Goal: Task Accomplishment & Management: Manage account settings

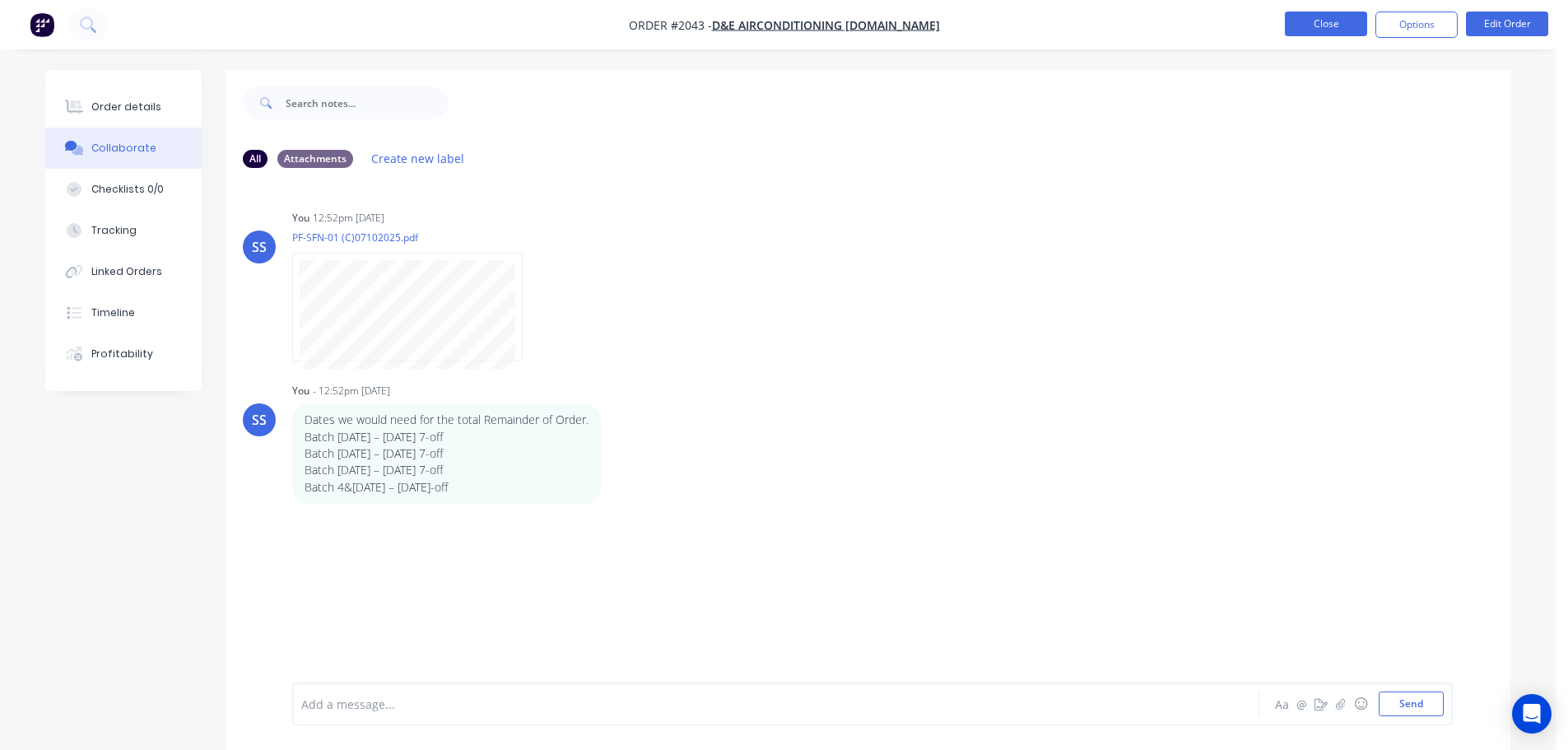
click at [1303, 18] on button "Close" at bounding box center [1326, 23] width 82 height 24
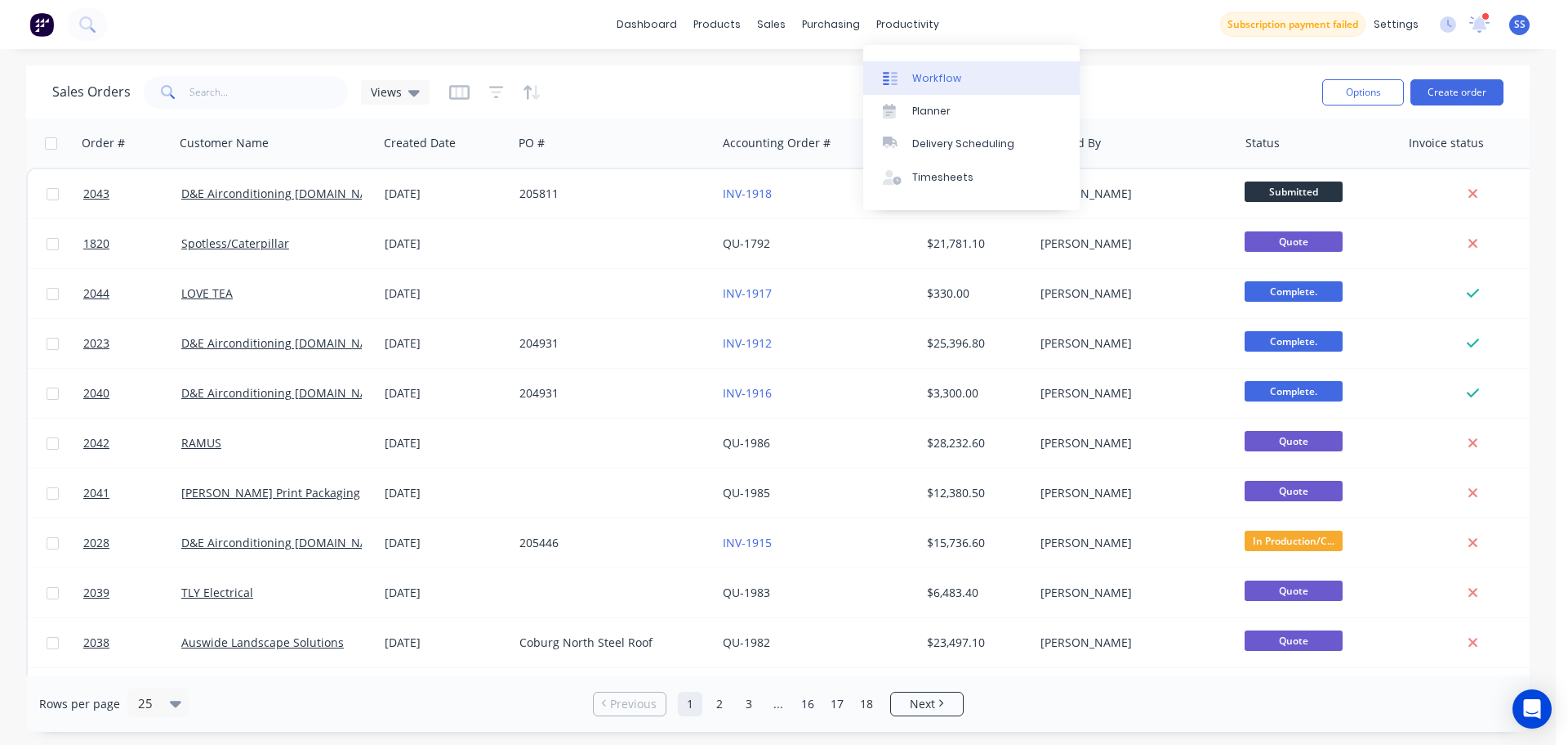
drag, startPoint x: 896, startPoint y: 58, endPoint x: 899, endPoint y: 71, distance: 13.3
click at [897, 63] on div "Workflow Planner Delivery Scheduling Timesheets" at bounding box center [972, 128] width 216 height 166
click at [899, 71] on div at bounding box center [895, 78] width 24 height 14
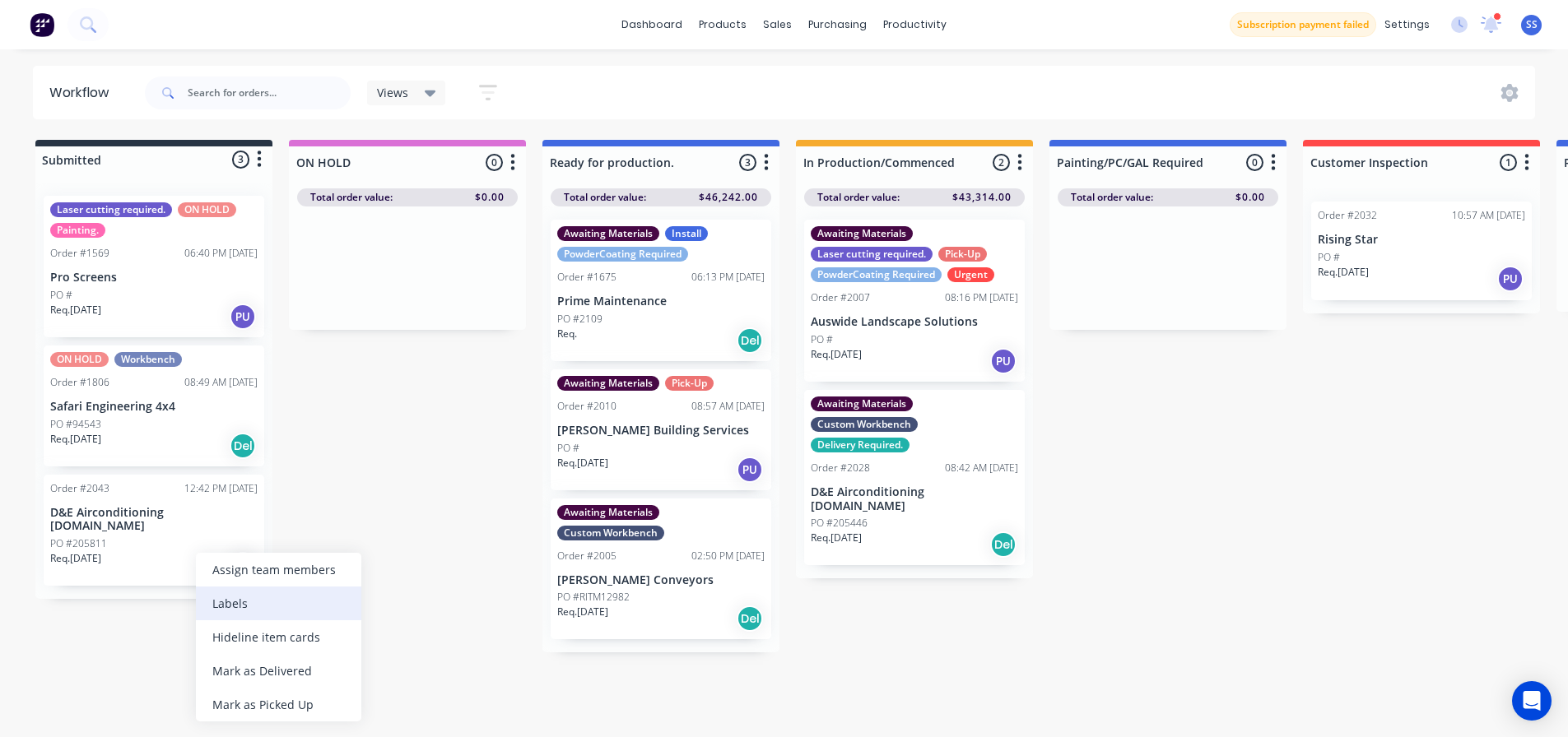
click at [237, 599] on div "Labels" at bounding box center [278, 602] width 166 height 34
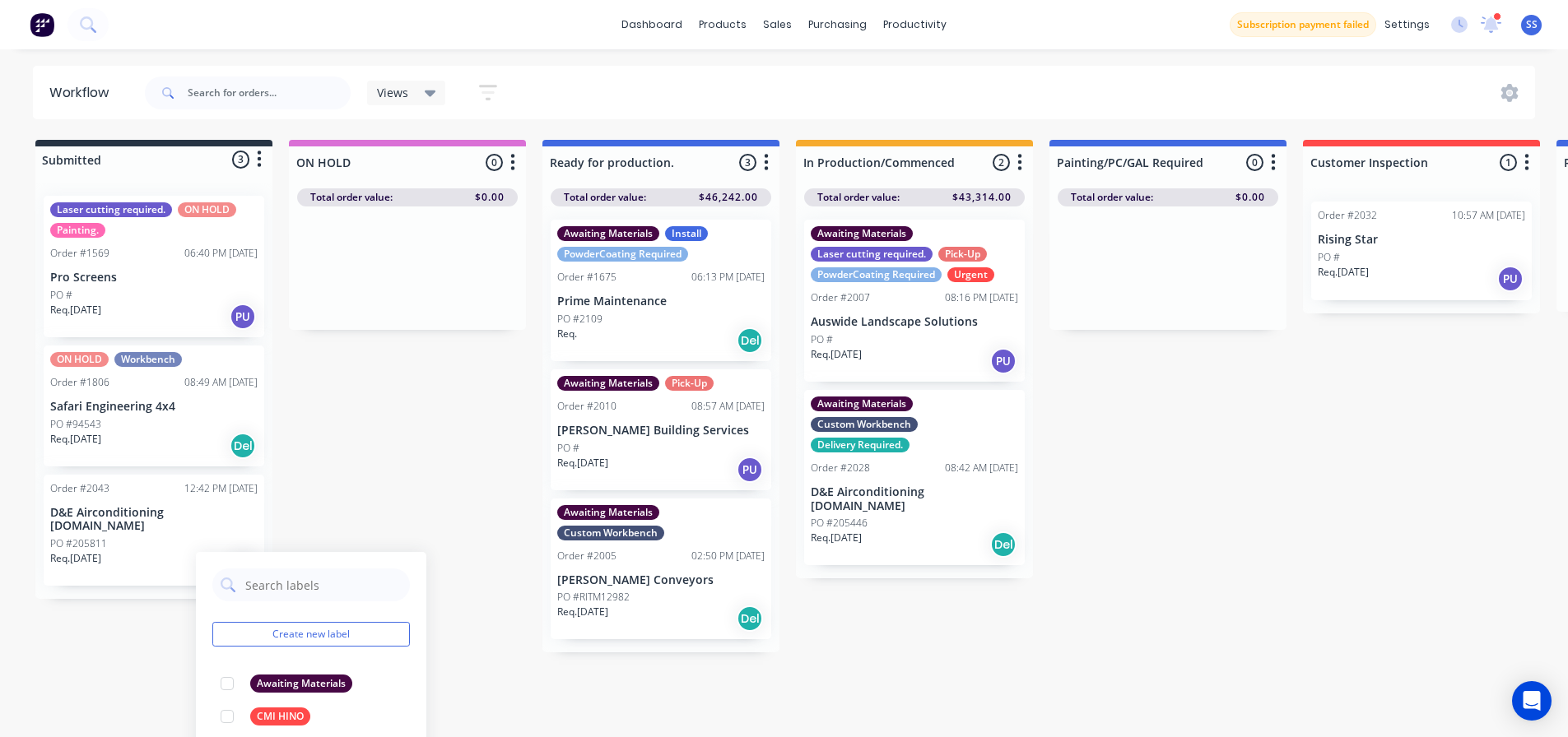
scroll to position [78, 0]
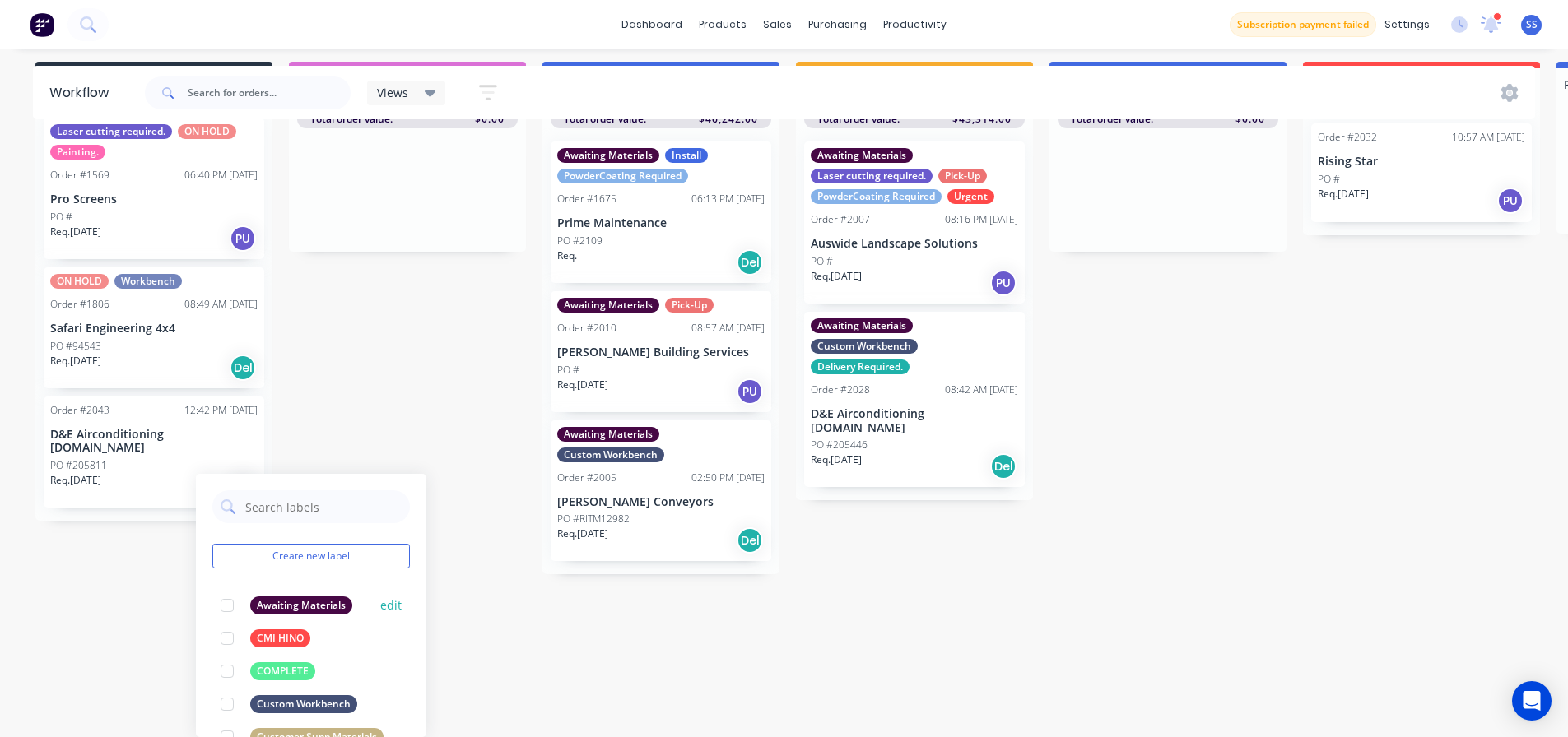
click at [227, 605] on div at bounding box center [227, 605] width 33 height 33
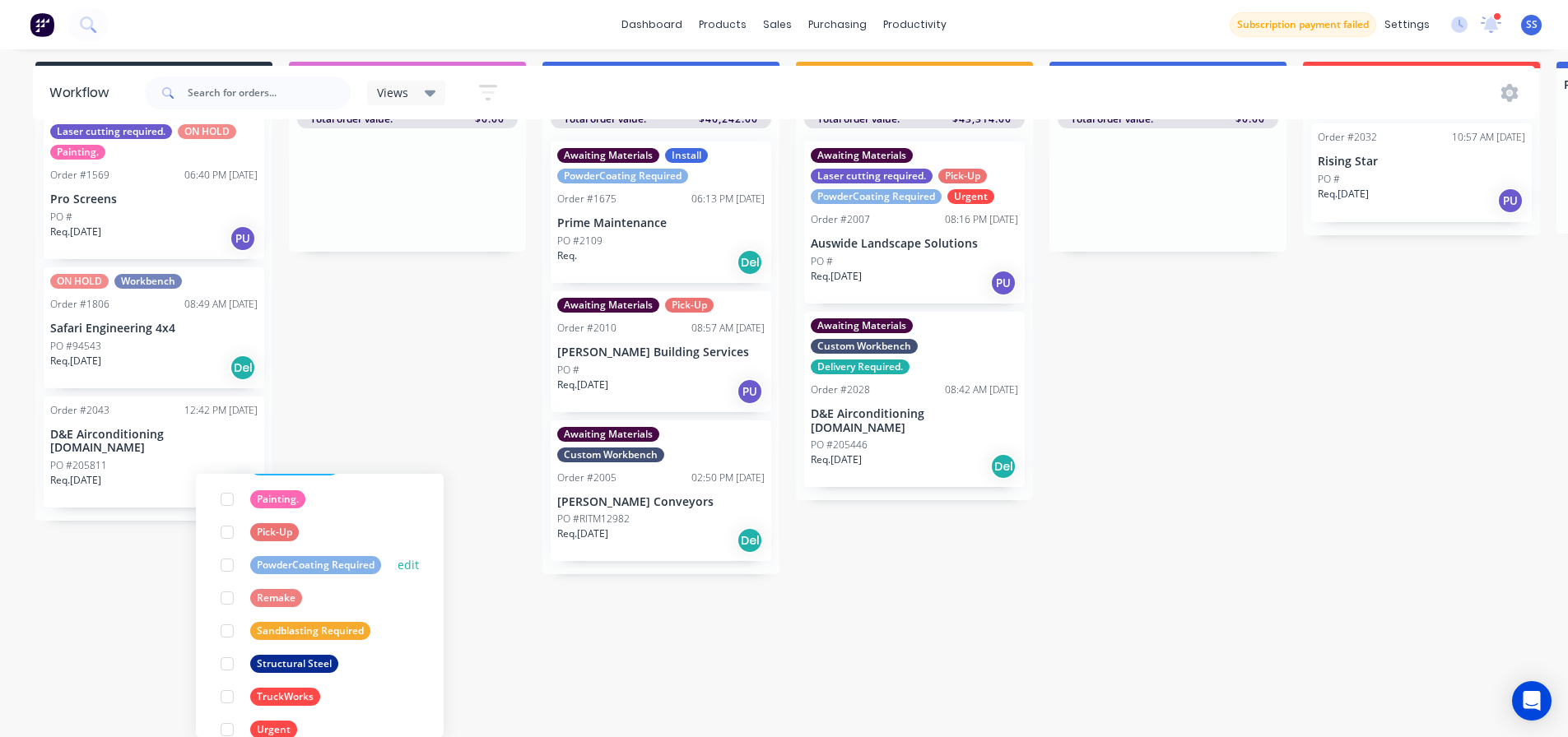
scroll to position [723, 0]
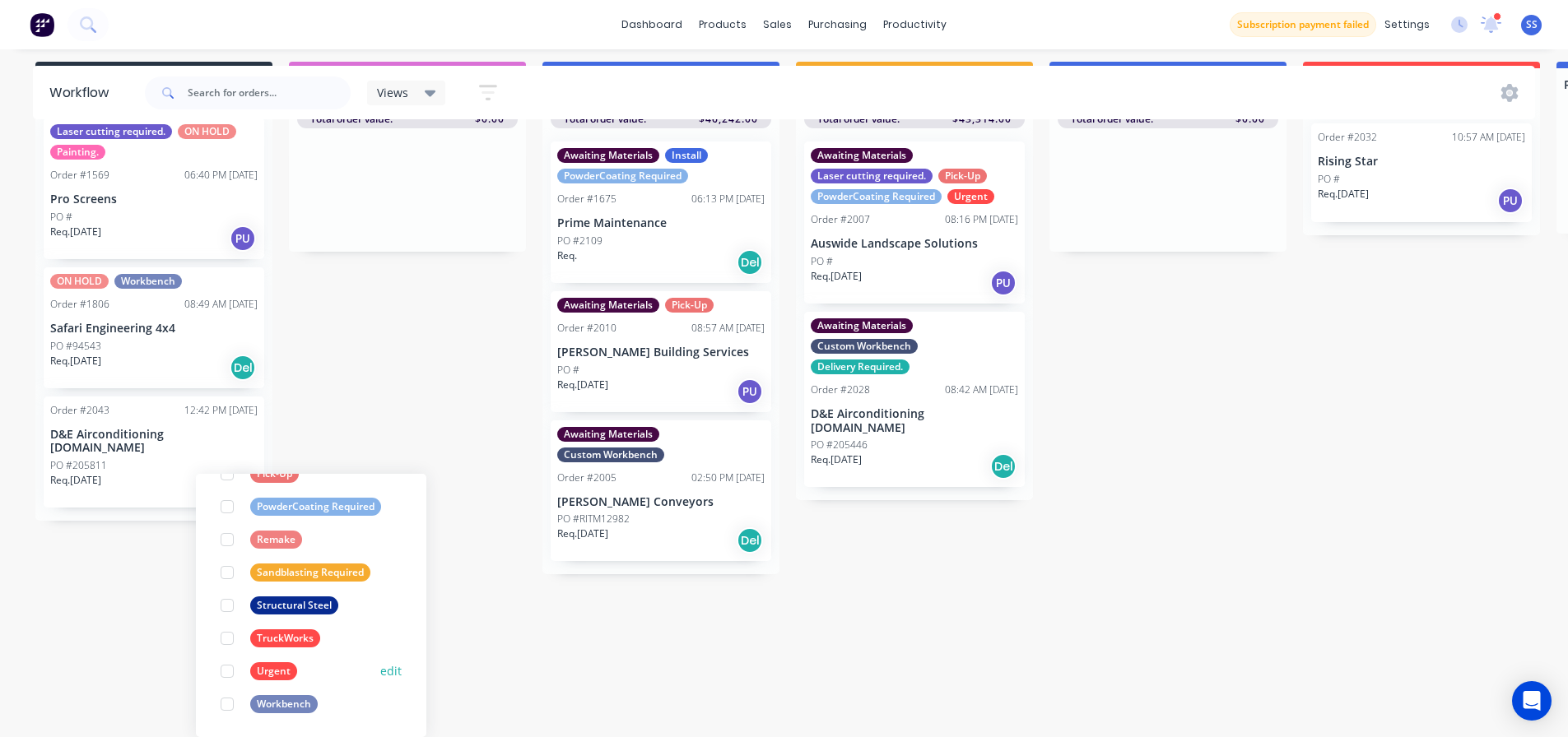
click at [228, 668] on div at bounding box center [227, 671] width 33 height 33
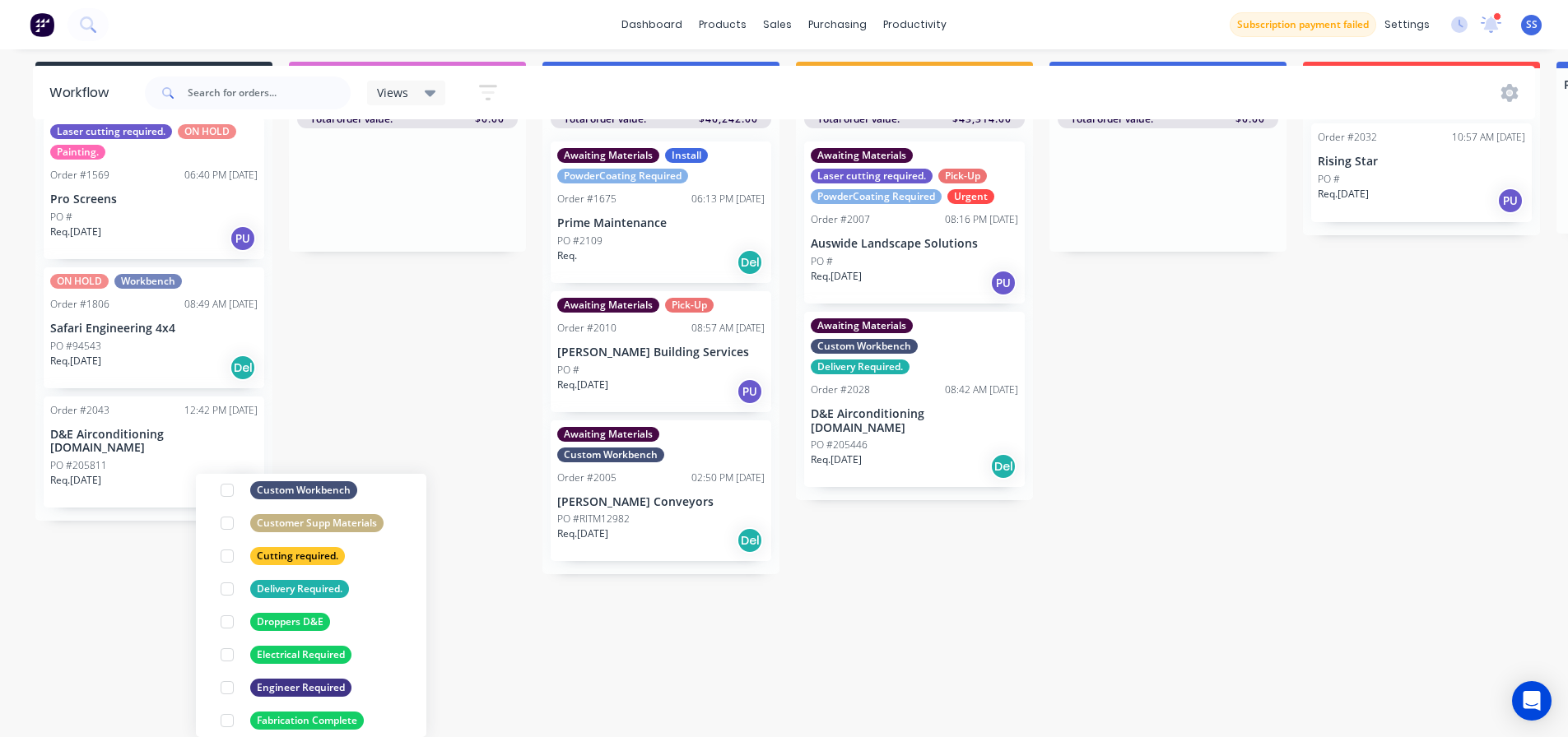
scroll to position [658, 0]
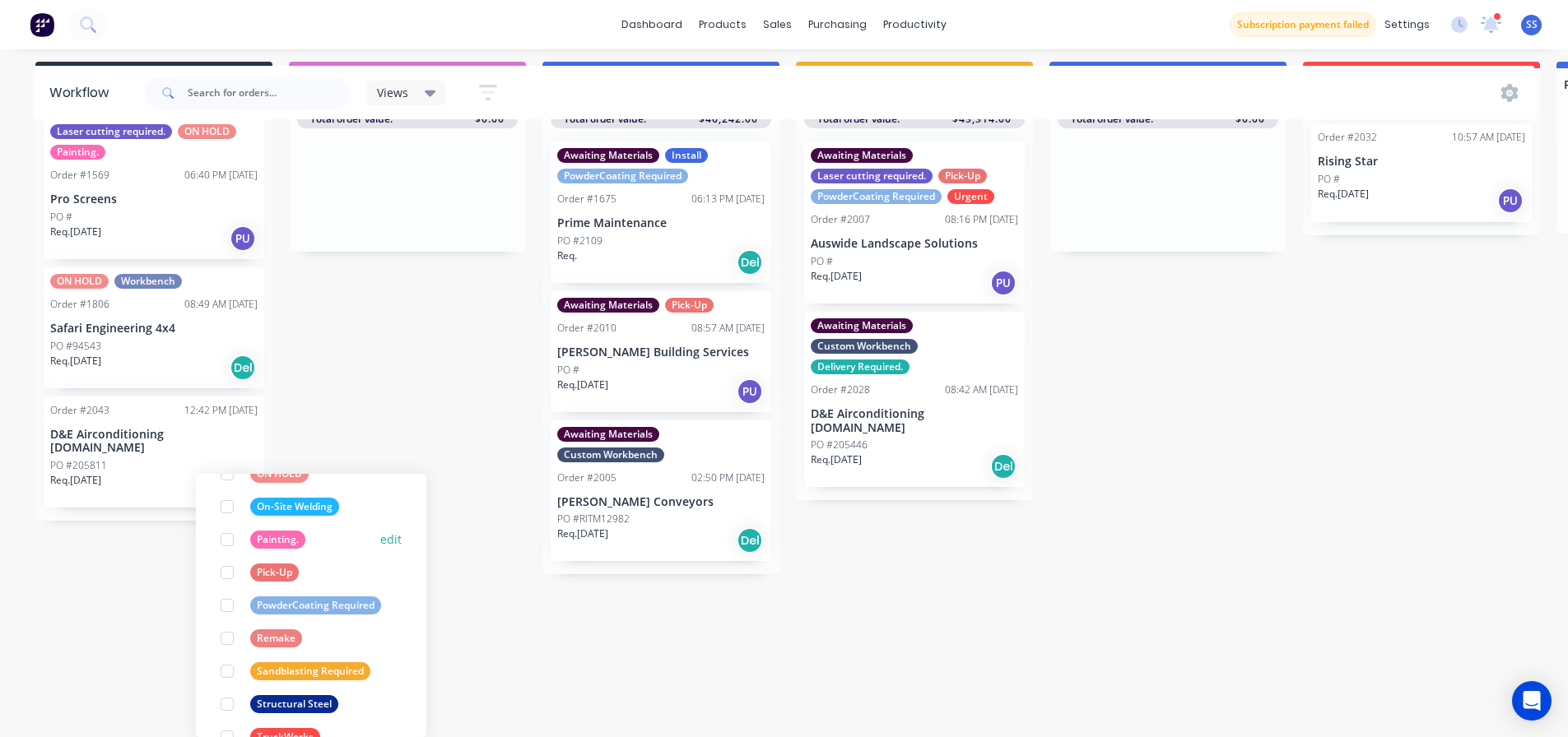
click at [229, 540] on div at bounding box center [227, 539] width 33 height 33
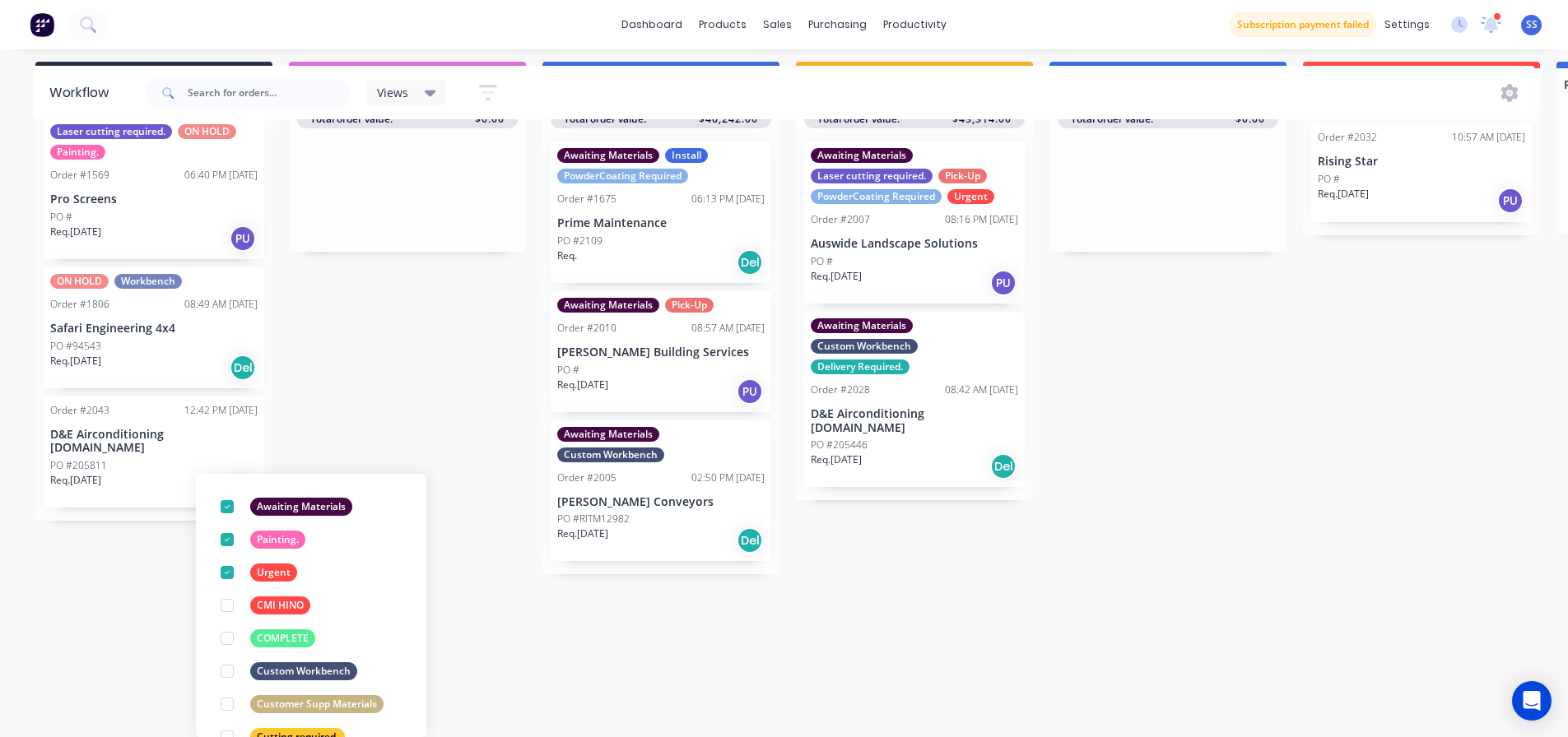
click at [117, 625] on div "Submitted 3 Status colour #273444 hex #273444 Save Cancel Summaries Total order…" at bounding box center [1479, 365] width 2983 height 606
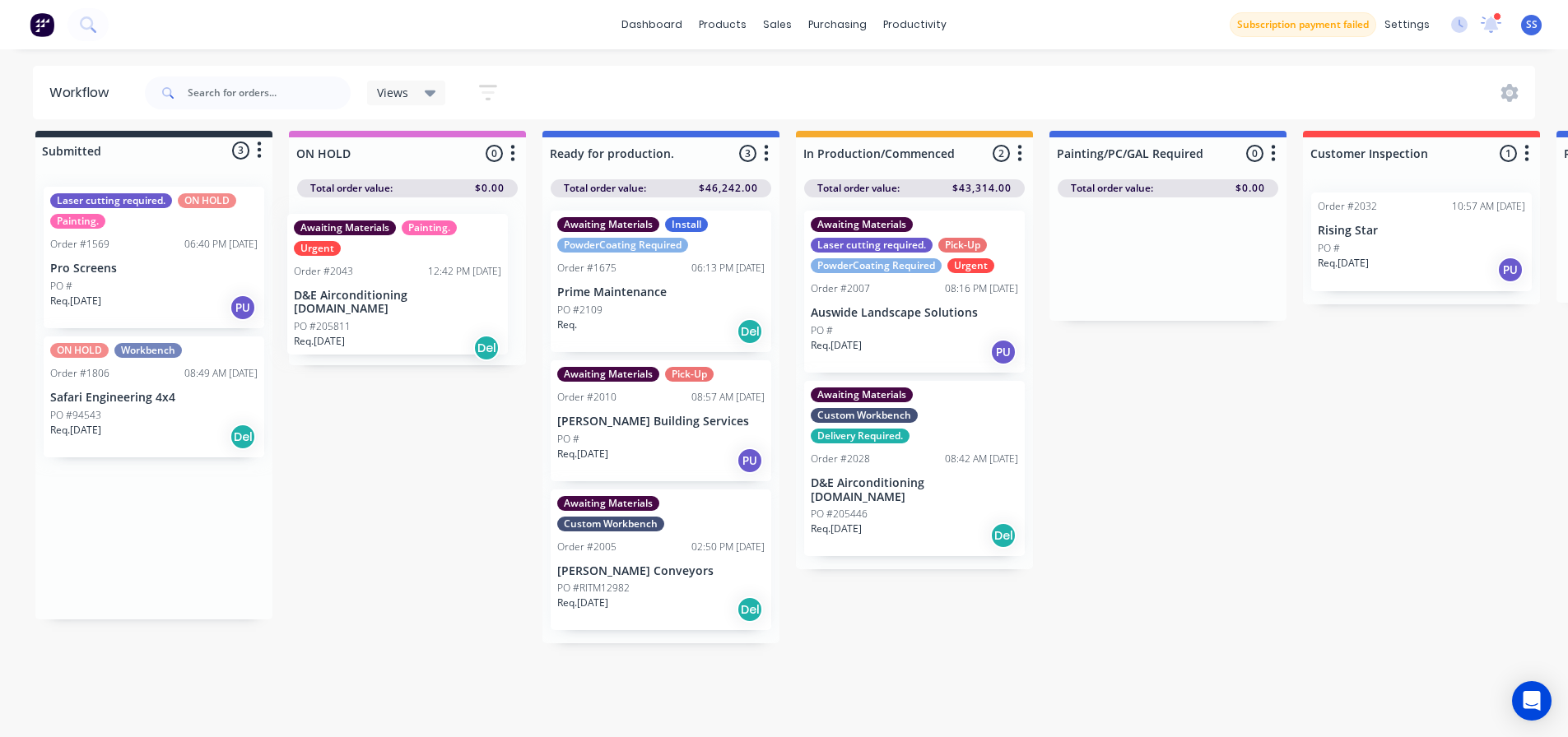
drag, startPoint x: 166, startPoint y: 556, endPoint x: 406, endPoint y: 275, distance: 369.5
click at [410, 289] on div "Submitted 3 Status colour #273444 hex #273444 Save Cancel Summaries Total order…" at bounding box center [1479, 434] width 2983 height 606
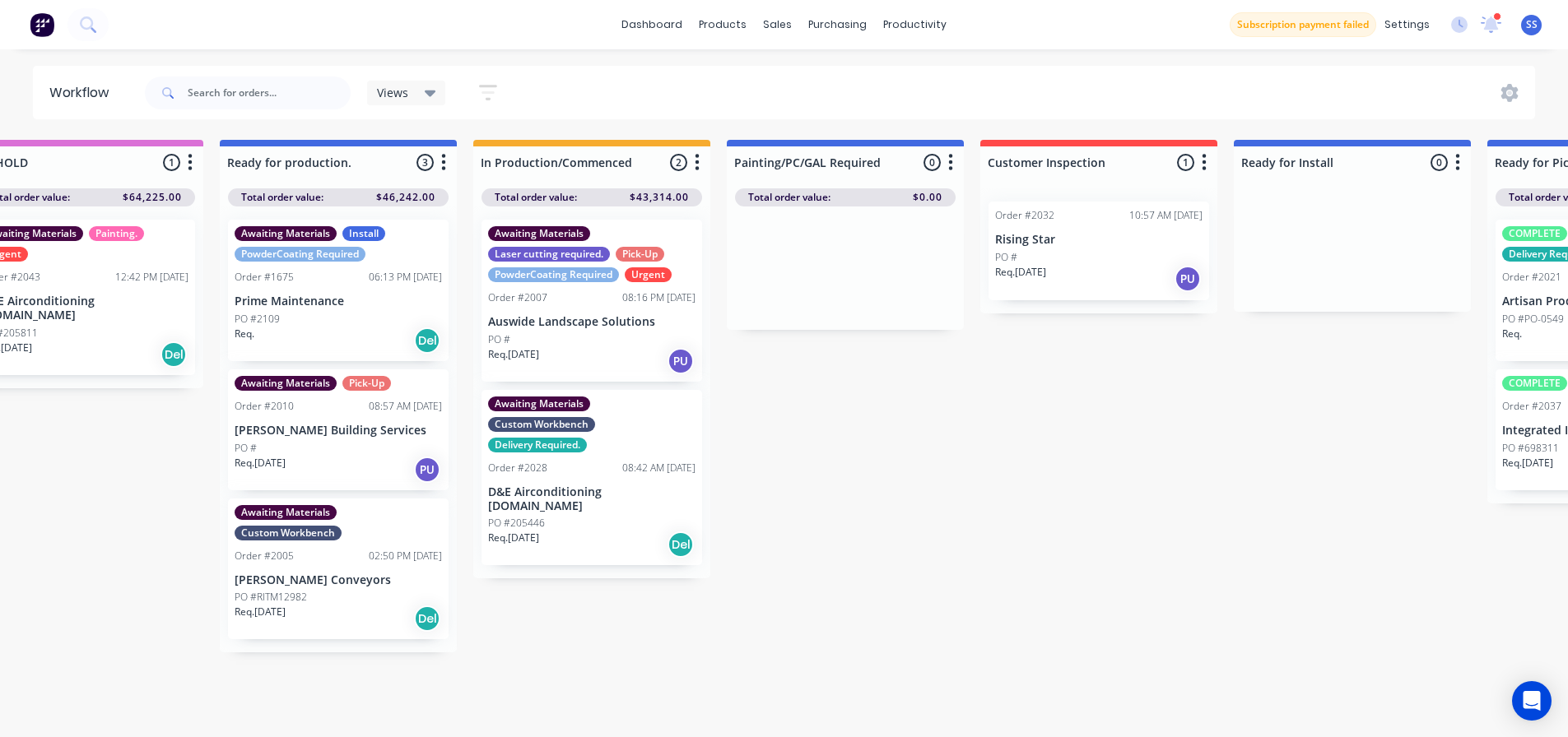
scroll to position [0, 333]
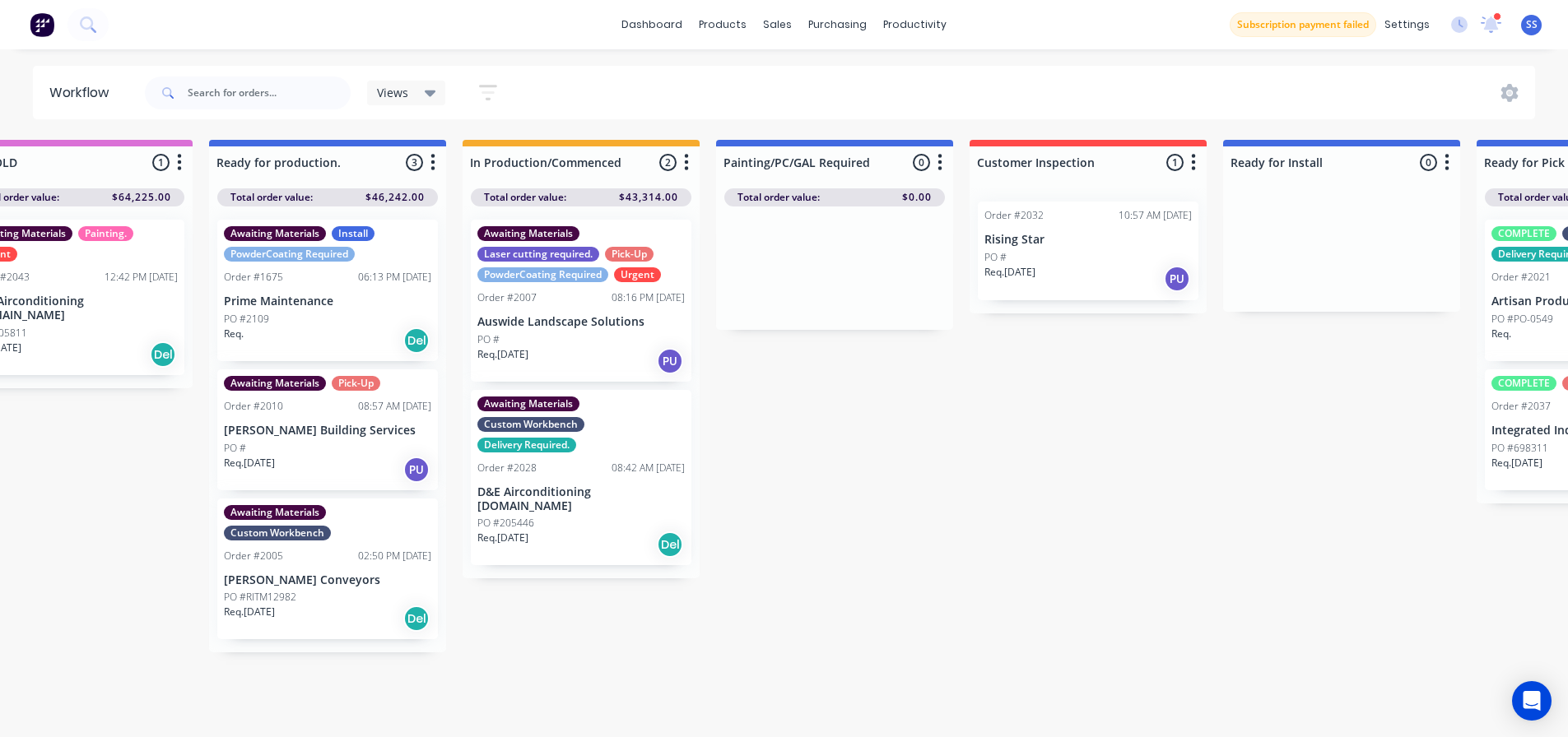
click at [1195, 160] on icon "button" at bounding box center [1193, 162] width 5 height 20
click at [1121, 264] on button "Summaries" at bounding box center [1121, 252] width 165 height 27
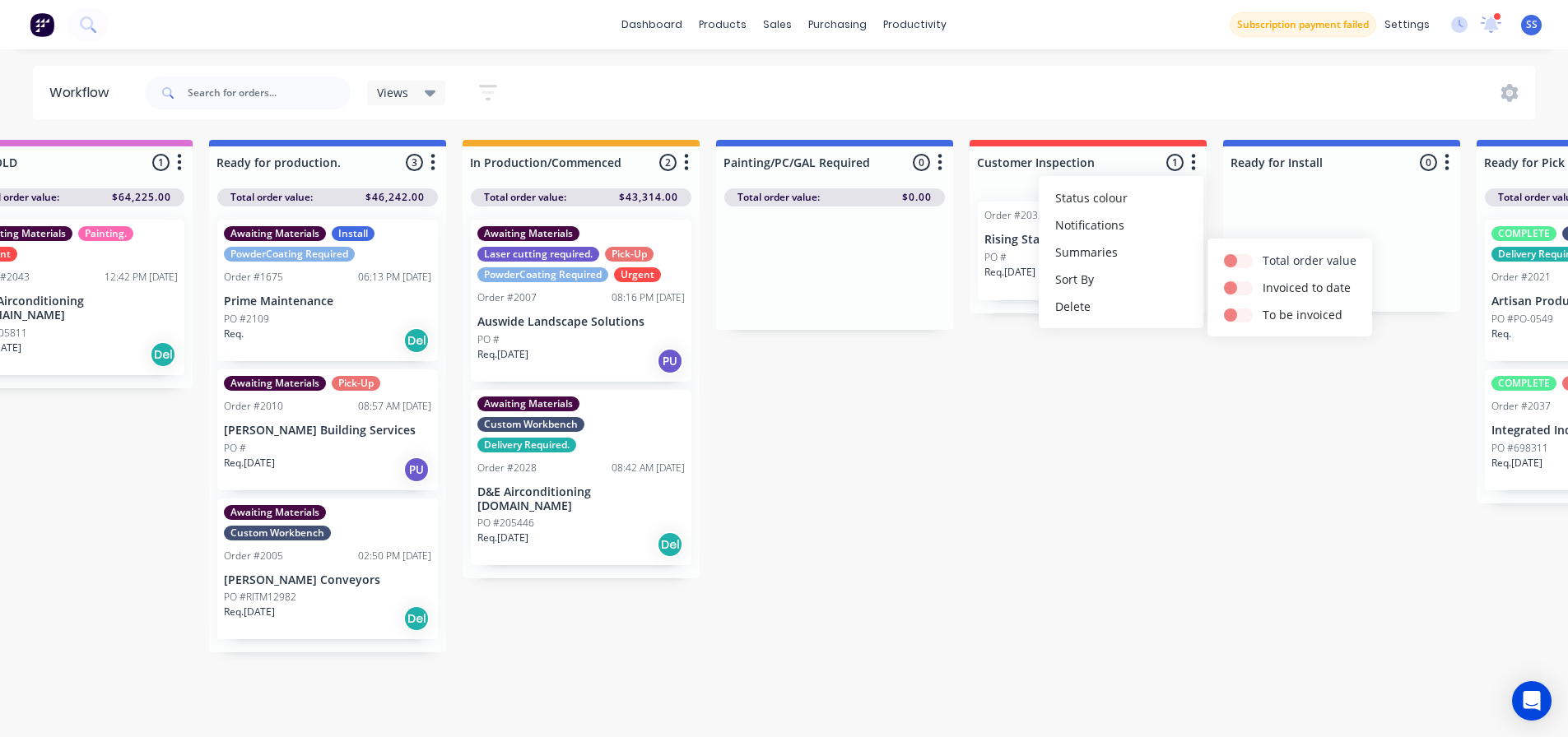
click at [1263, 252] on label at bounding box center [1263, 252] width 0 height 0
click at [1233, 265] on input "checkbox" at bounding box center [1231, 260] width 14 height 15
checkbox input "true"
click at [1138, 457] on div "Submitted 2 Status colour #273444 hex #273444 Save Cancel Summaries Total order…" at bounding box center [1145, 443] width 2983 height 606
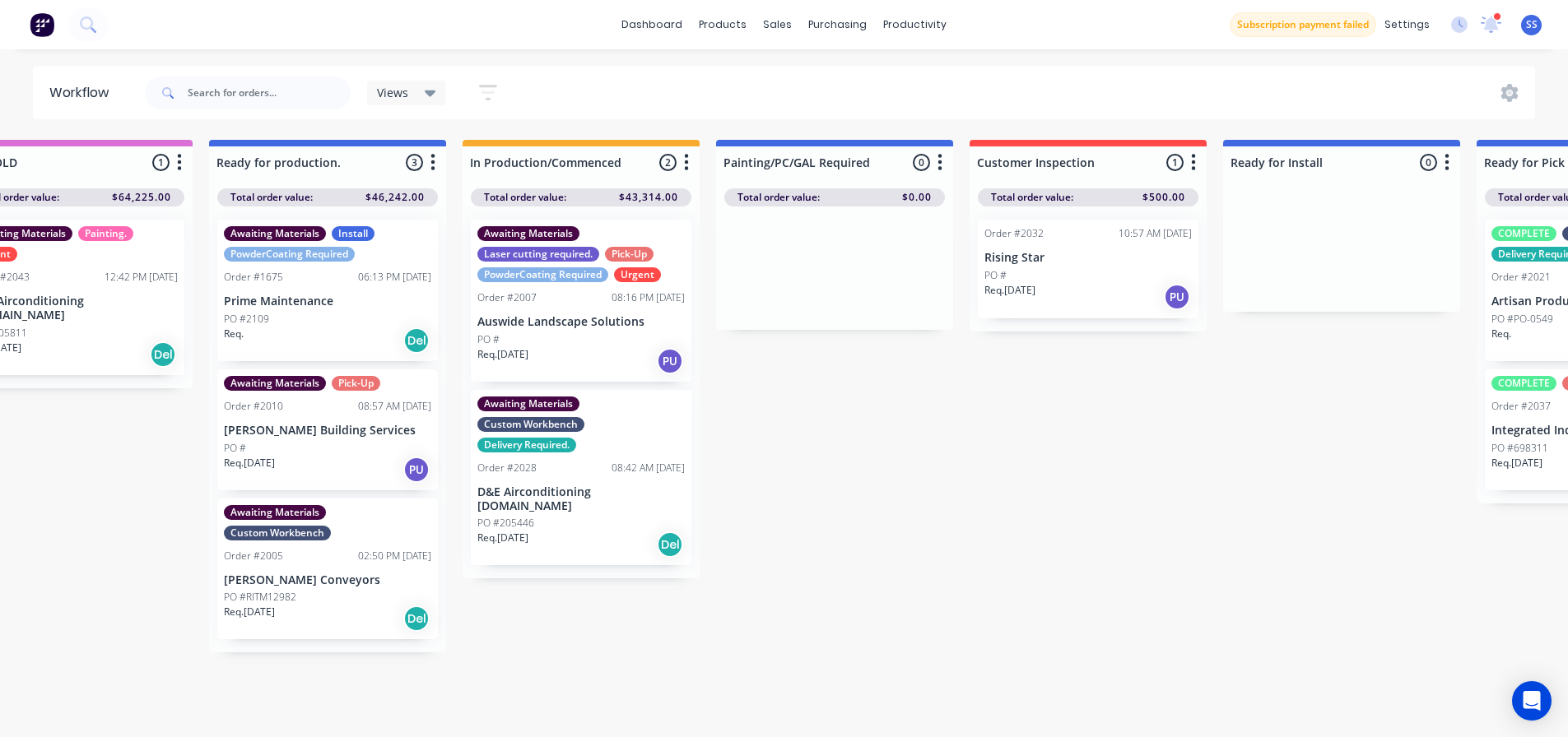
click at [1448, 167] on icon "button" at bounding box center [1446, 162] width 5 height 20
click at [1361, 244] on button "Summaries" at bounding box center [1374, 252] width 165 height 27
click at [1182, 252] on label at bounding box center [1182, 252] width 0 height 0
click at [1157, 260] on input "checkbox" at bounding box center [1150, 260] width 14 height 15
checkbox input "true"
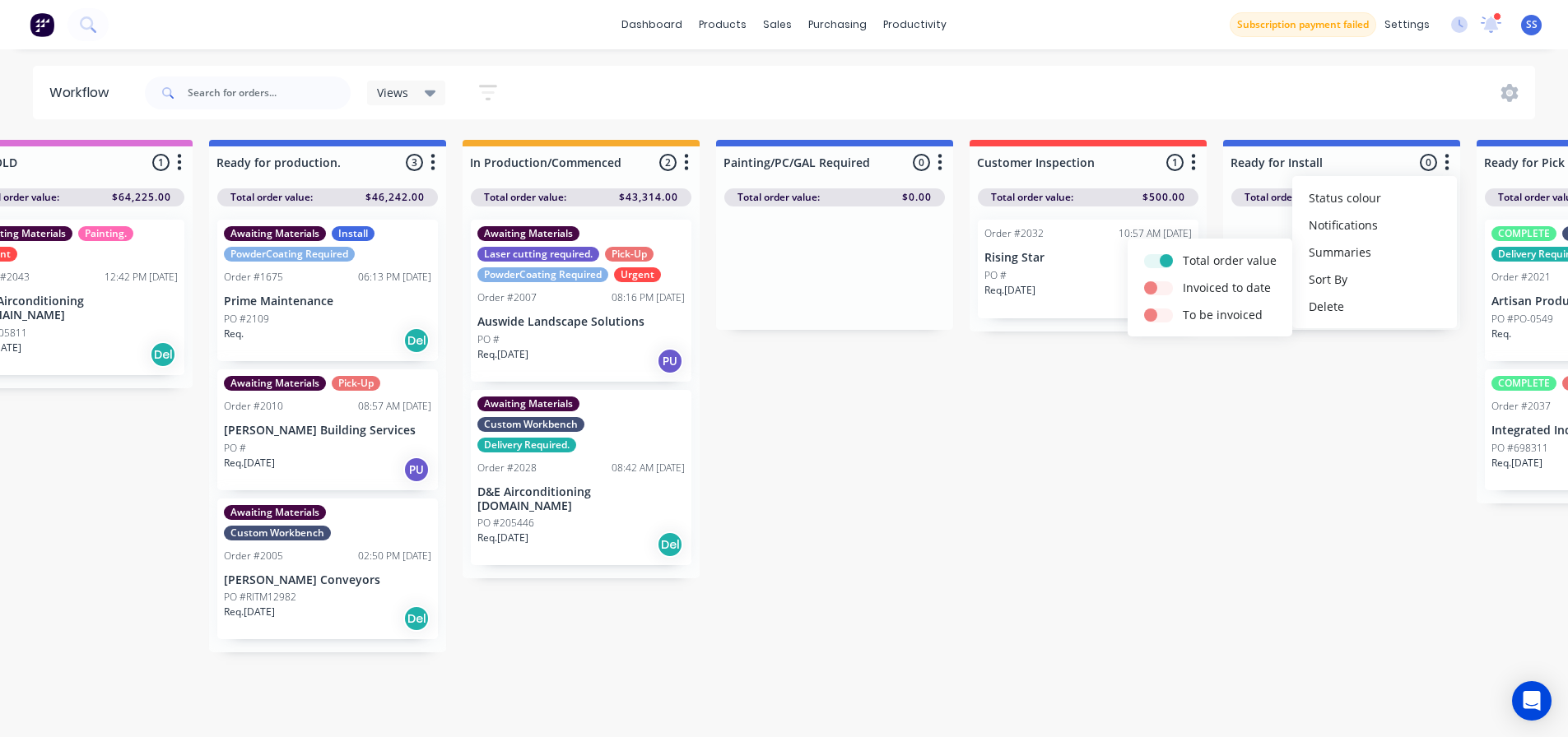
click at [1136, 377] on div "Submitted 2 Status colour #273444 hex #273444 Save Cancel Summaries Total order…" at bounding box center [1145, 443] width 2983 height 606
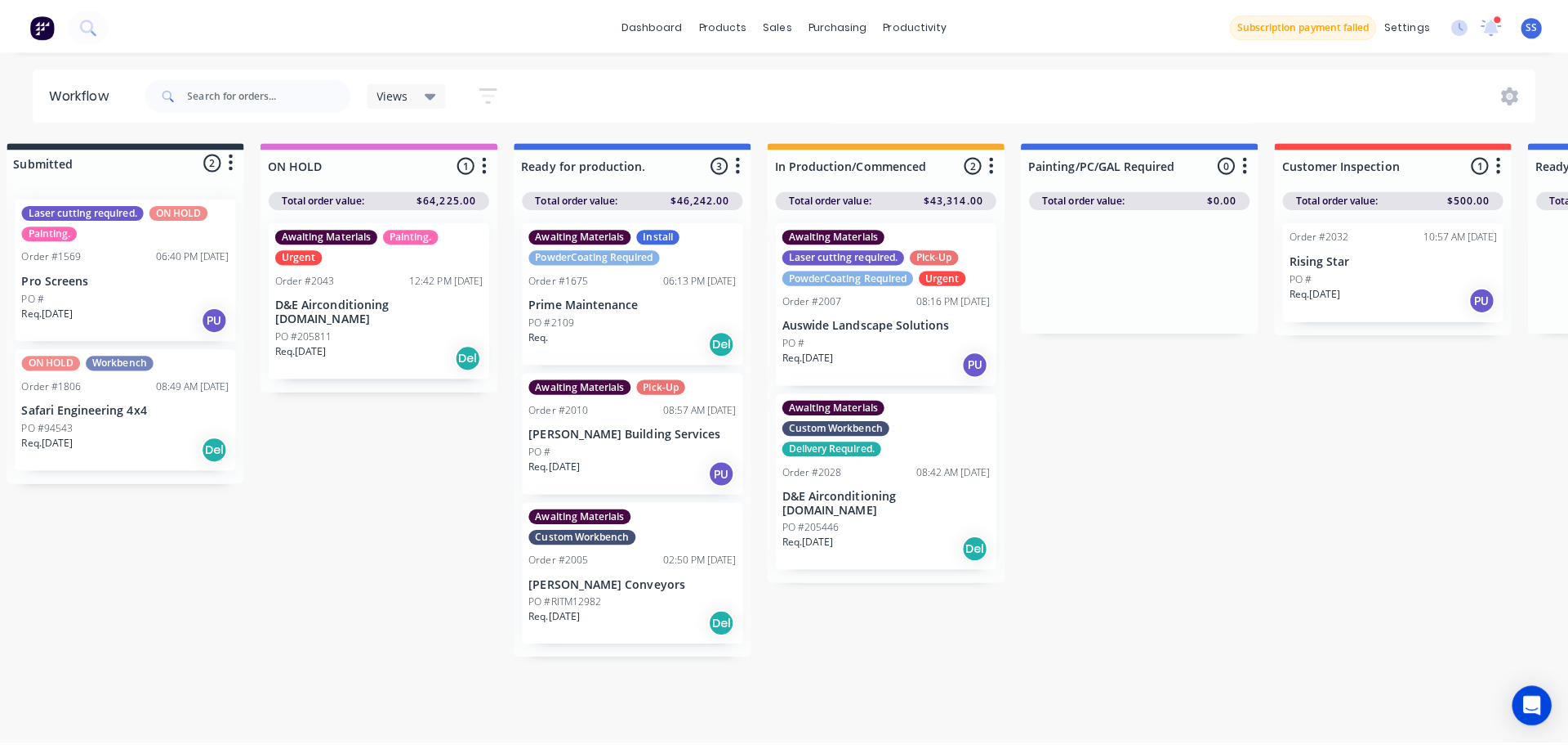
scroll to position [0, 0]
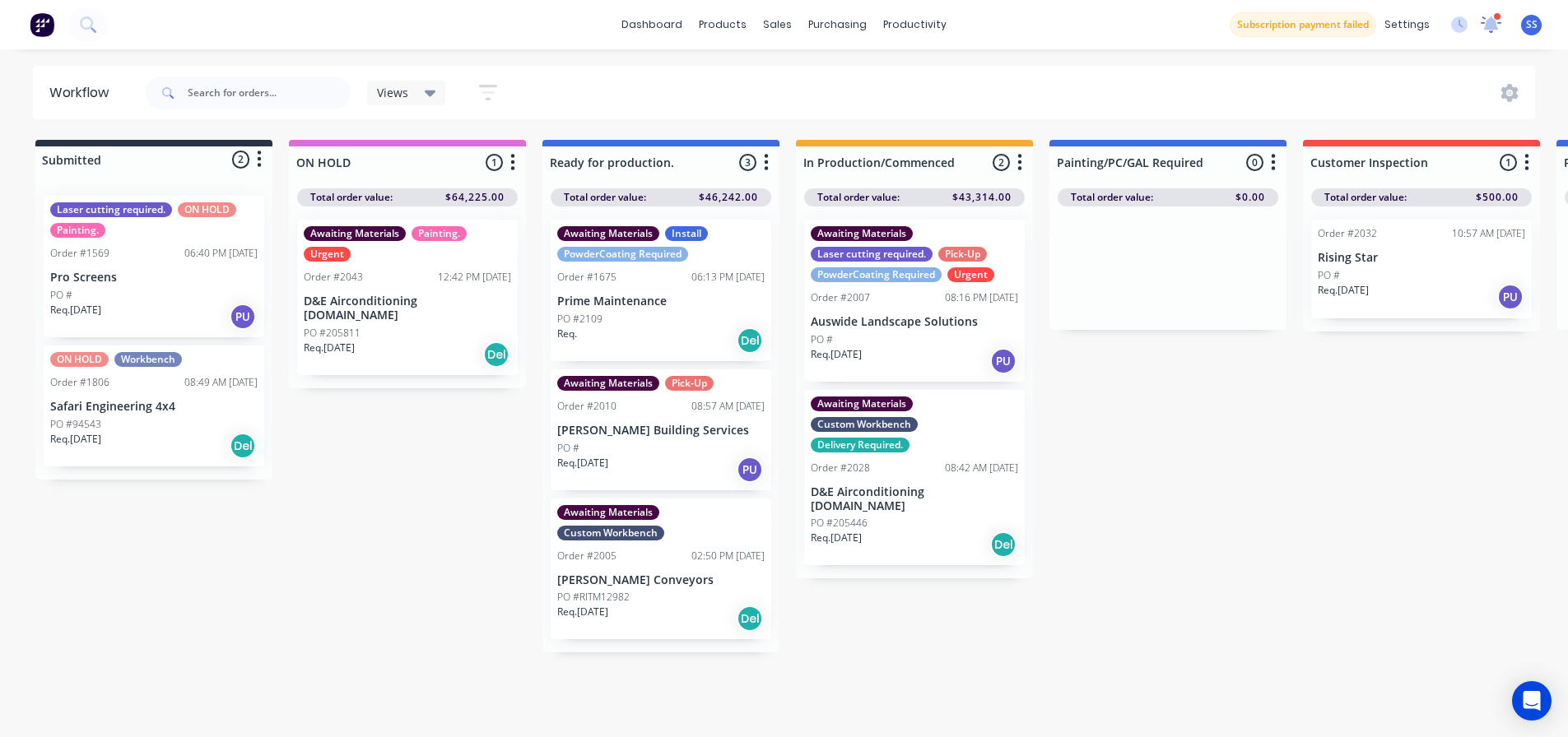
click at [1494, 21] on icon at bounding box center [1490, 22] width 16 height 15
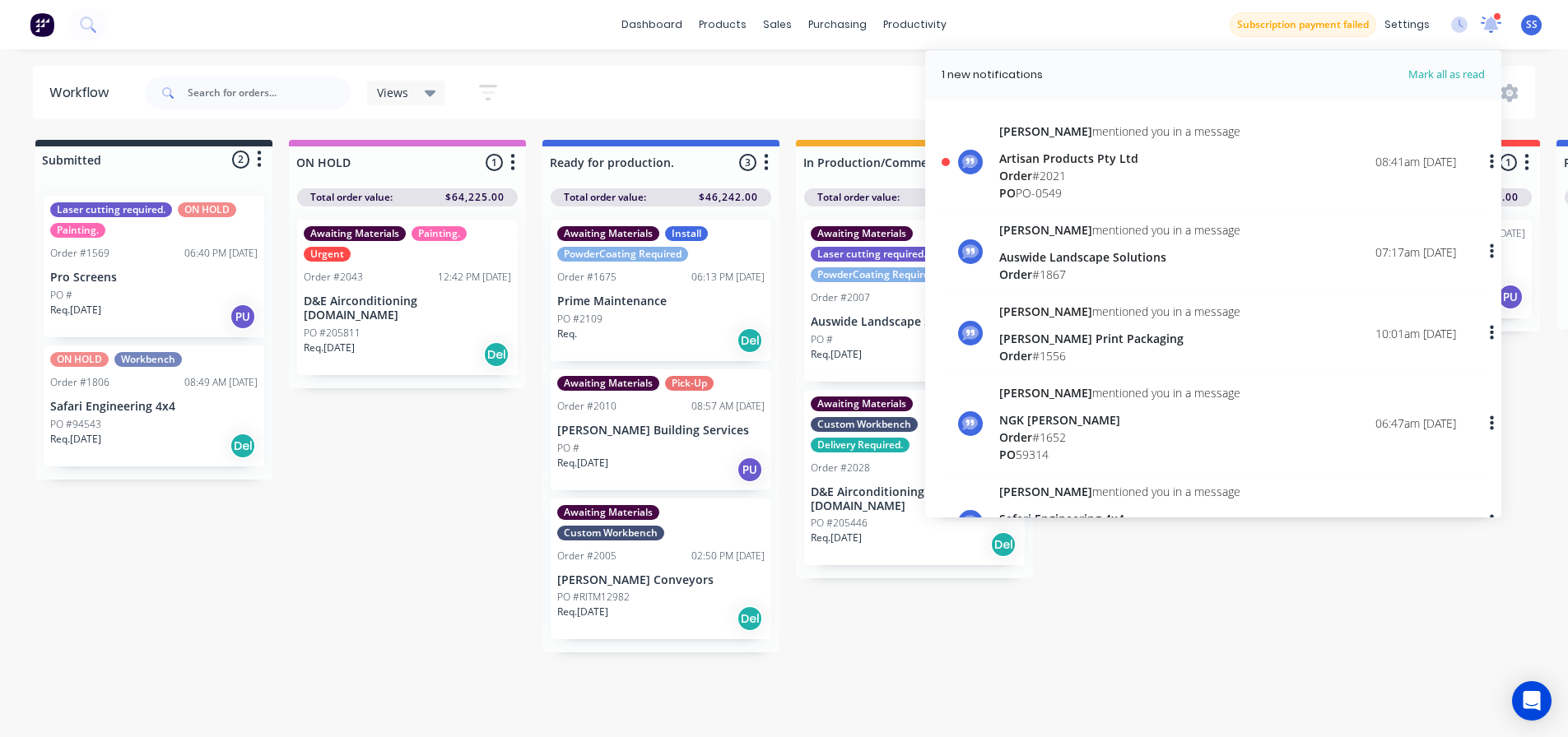
click at [1494, 20] on icon at bounding box center [1490, 22] width 15 height 14
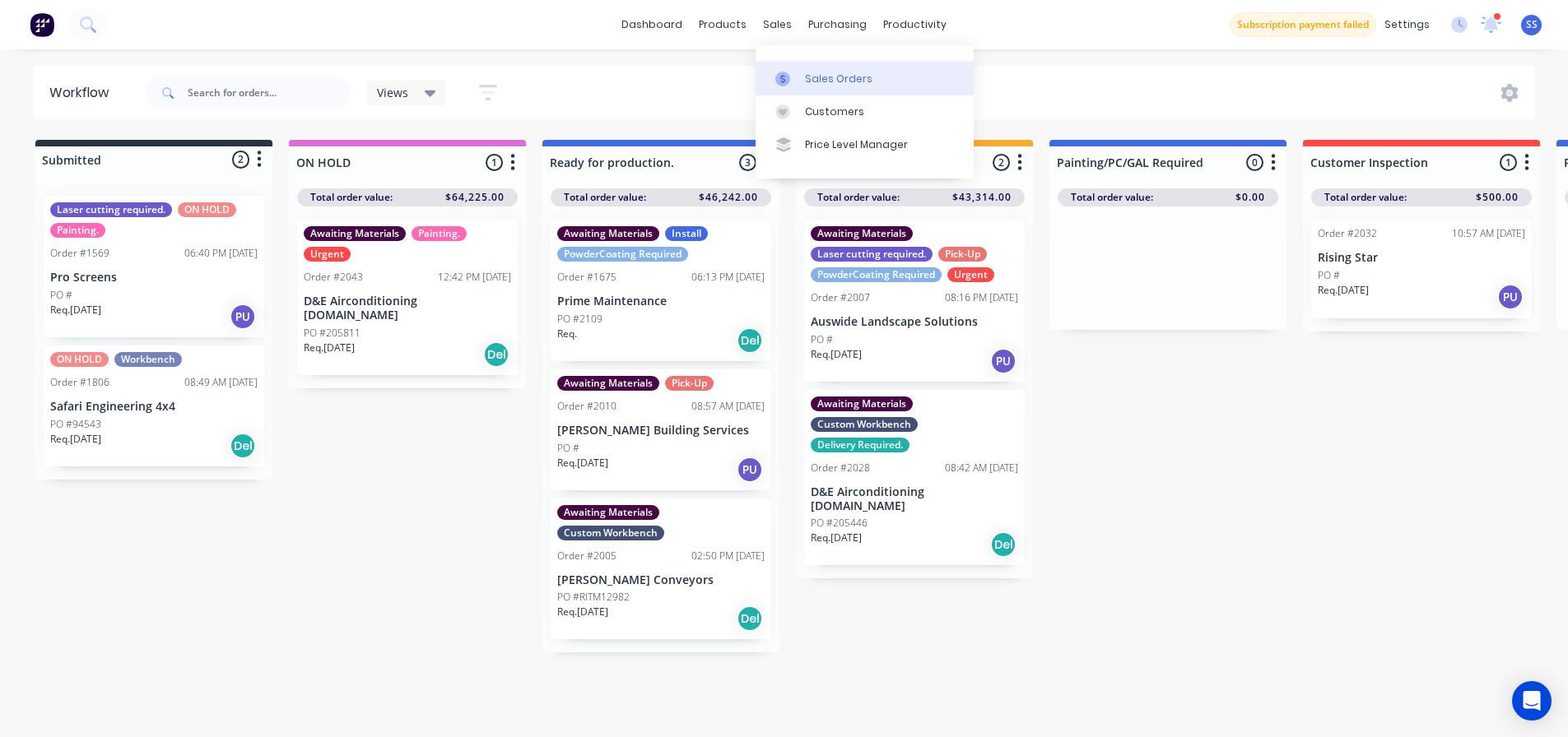
click at [798, 64] on link "Sales Orders" at bounding box center [864, 78] width 218 height 33
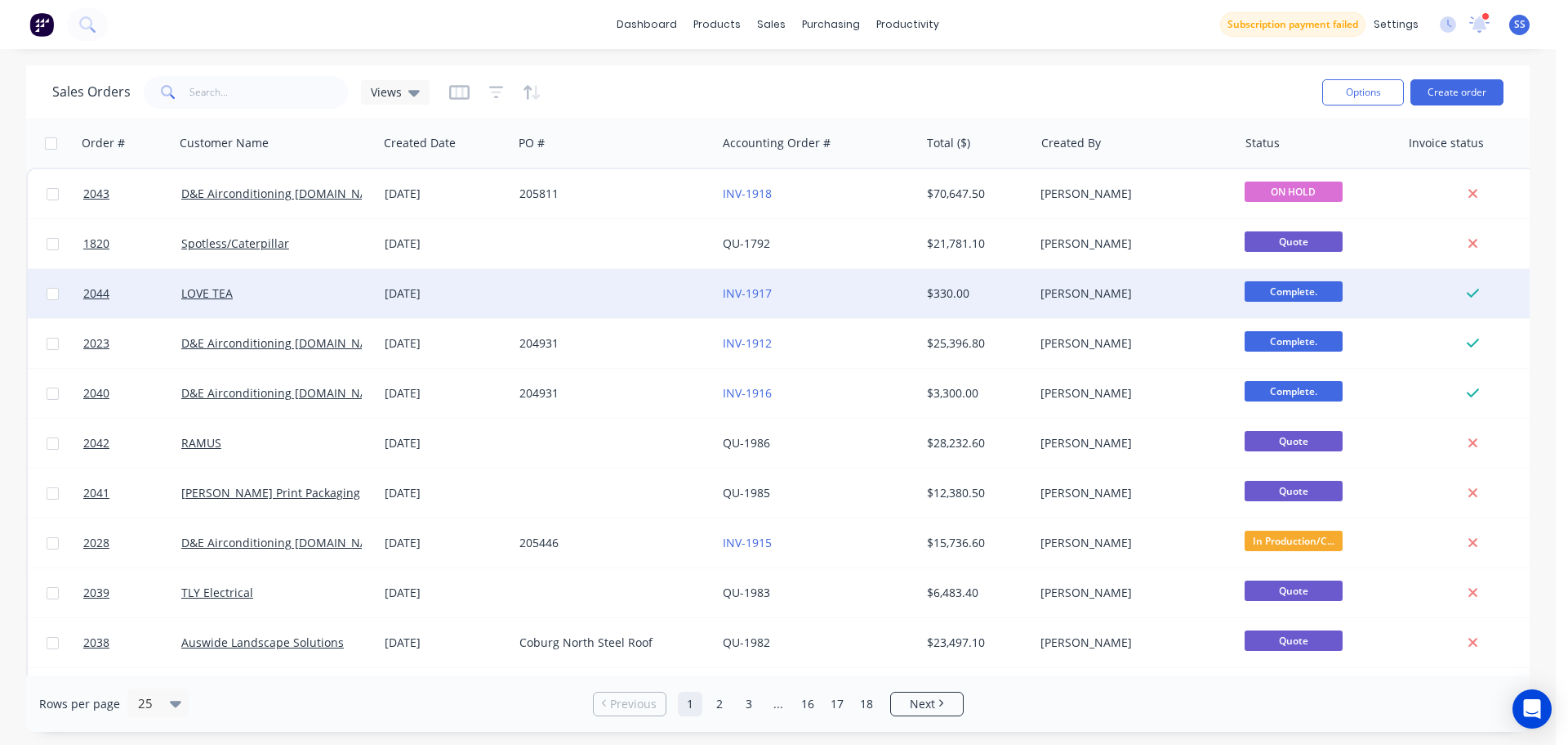
click at [644, 285] on div at bounding box center [614, 293] width 203 height 49
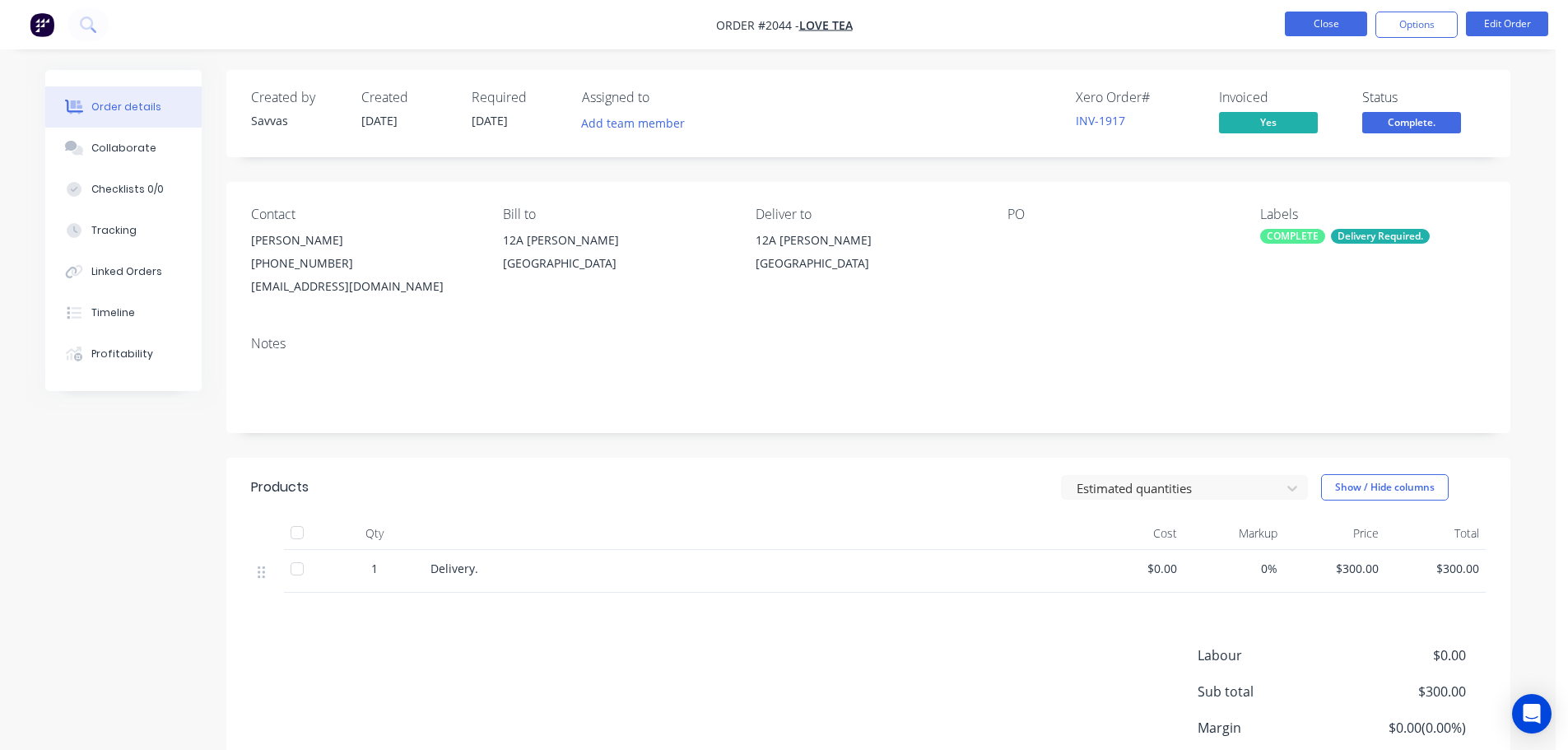
click at [1322, 28] on button "Close" at bounding box center [1326, 23] width 82 height 24
